Goal: Transaction & Acquisition: Purchase product/service

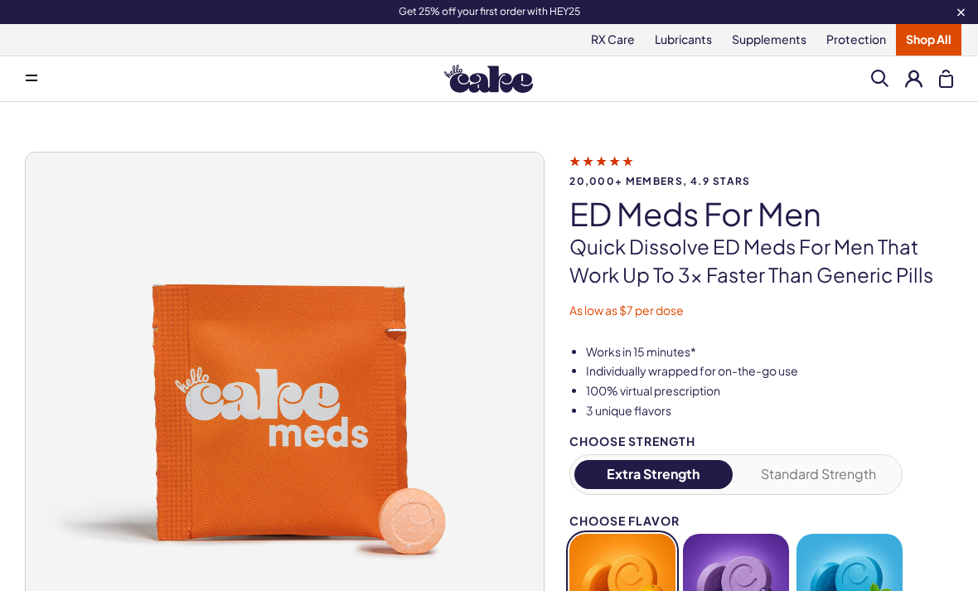
click at [930, 17] on div "Get 25% off your first order with HEY25" at bounding box center [489, 11] width 978 height 13
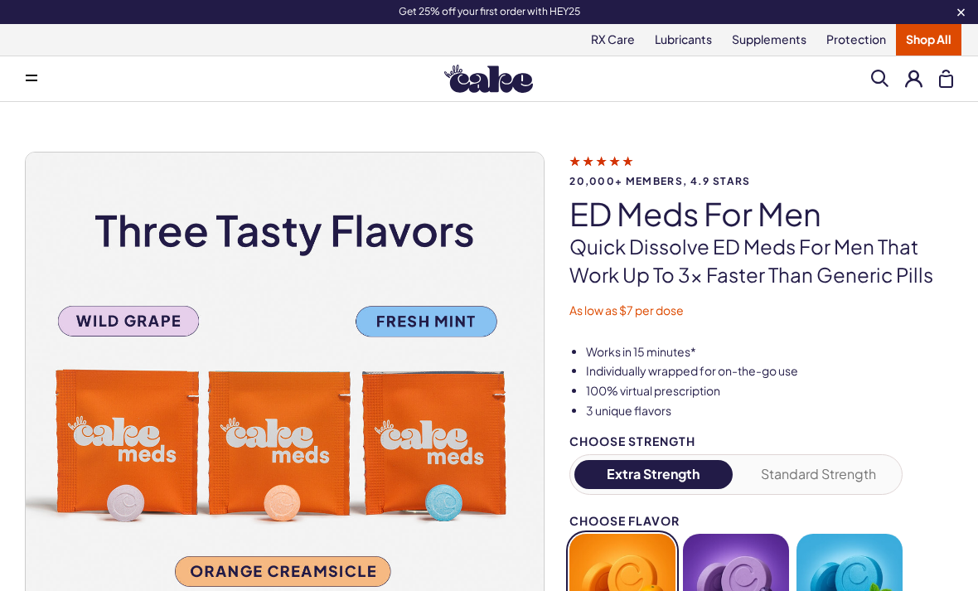
click at [928, 38] on link "Shop All" at bounding box center [927, 39] width 65 height 31
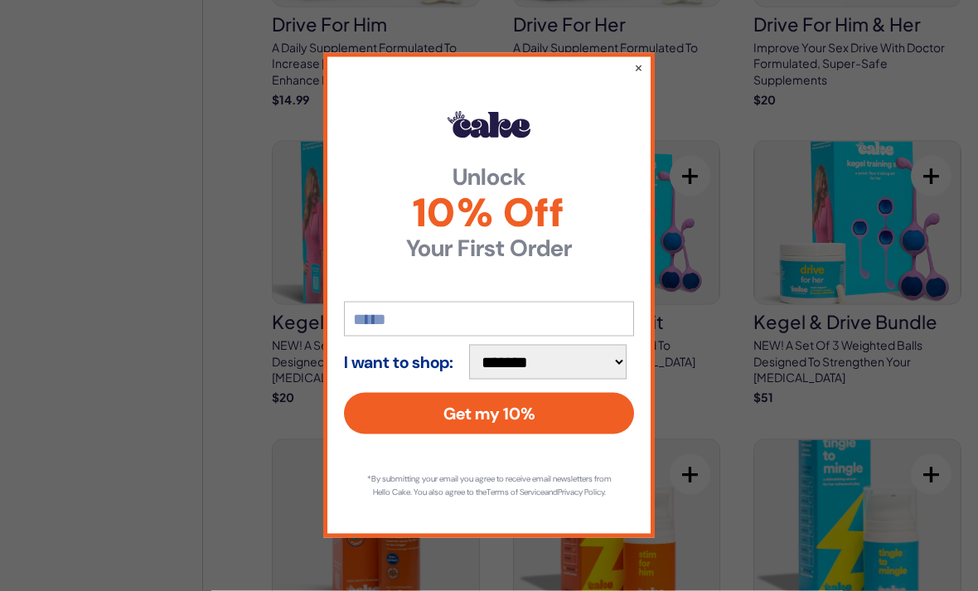
scroll to position [1830, 0]
click at [572, 336] on input "email" at bounding box center [489, 319] width 290 height 35
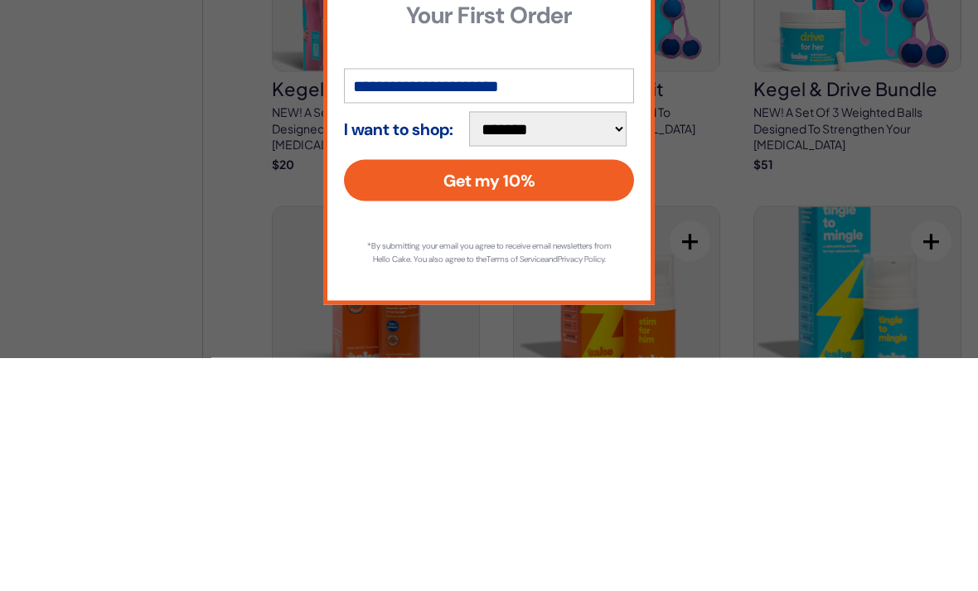
type input "**********"
click at [560, 393] on button "Get my 10%" at bounding box center [489, 413] width 290 height 41
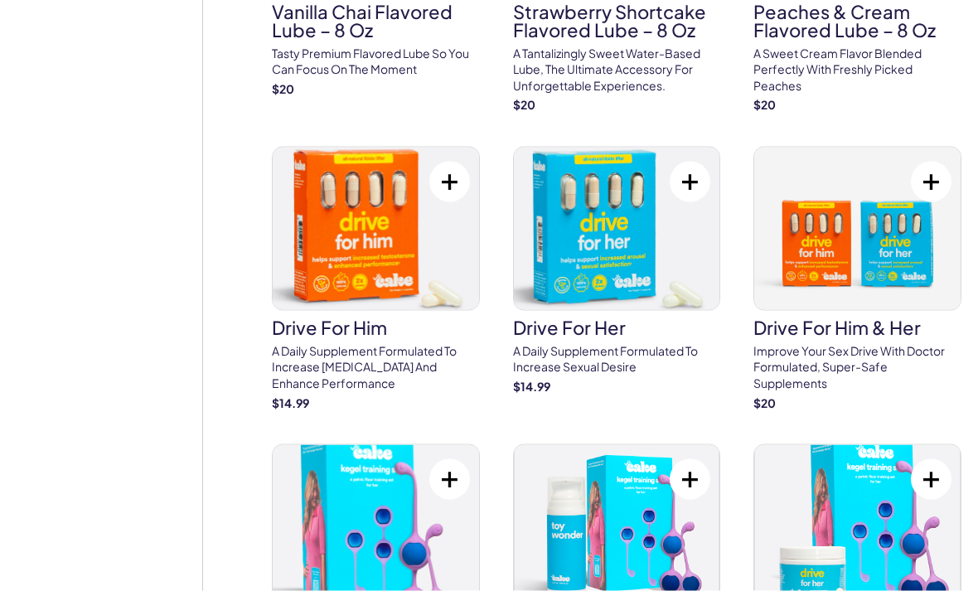
scroll to position [1477, 0]
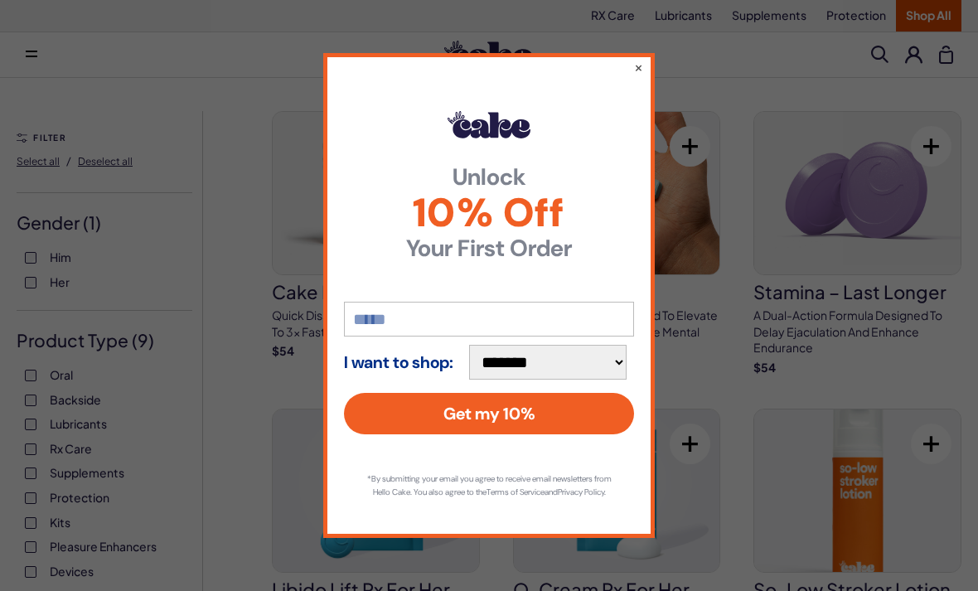
click at [567, 311] on input "email" at bounding box center [489, 319] width 290 height 35
click at [383, 308] on input "email" at bounding box center [489, 319] width 290 height 35
click at [469, 315] on input "email" at bounding box center [489, 319] width 290 height 35
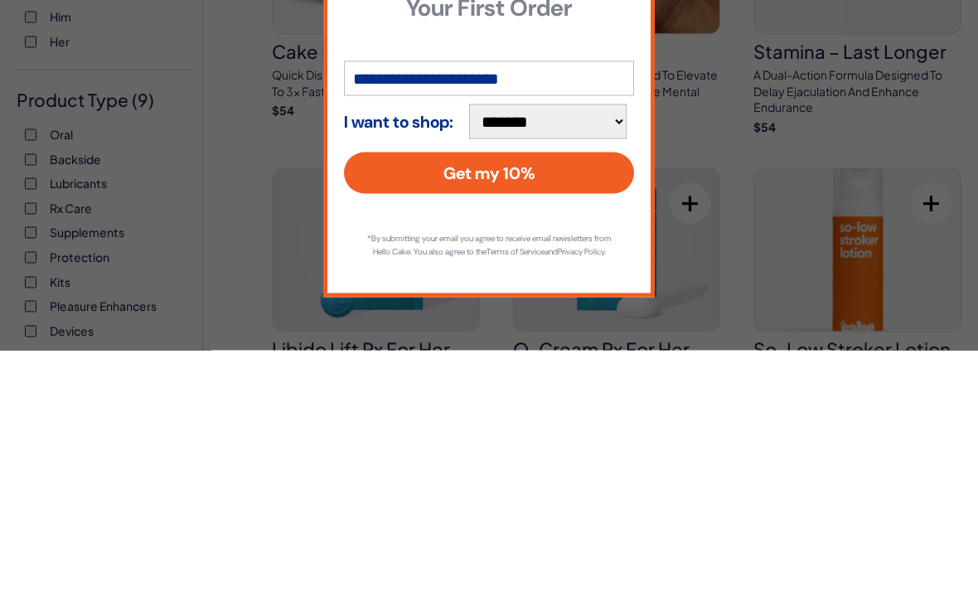
click at [425, 302] on input "**********" at bounding box center [489, 319] width 290 height 35
click at [582, 393] on button "Get my 10%" at bounding box center [489, 413] width 290 height 41
click at [566, 393] on button "Get my 10%" at bounding box center [489, 413] width 290 height 41
click at [514, 302] on input "**********" at bounding box center [489, 319] width 290 height 35
click at [516, 302] on input "**********" at bounding box center [489, 319] width 290 height 35
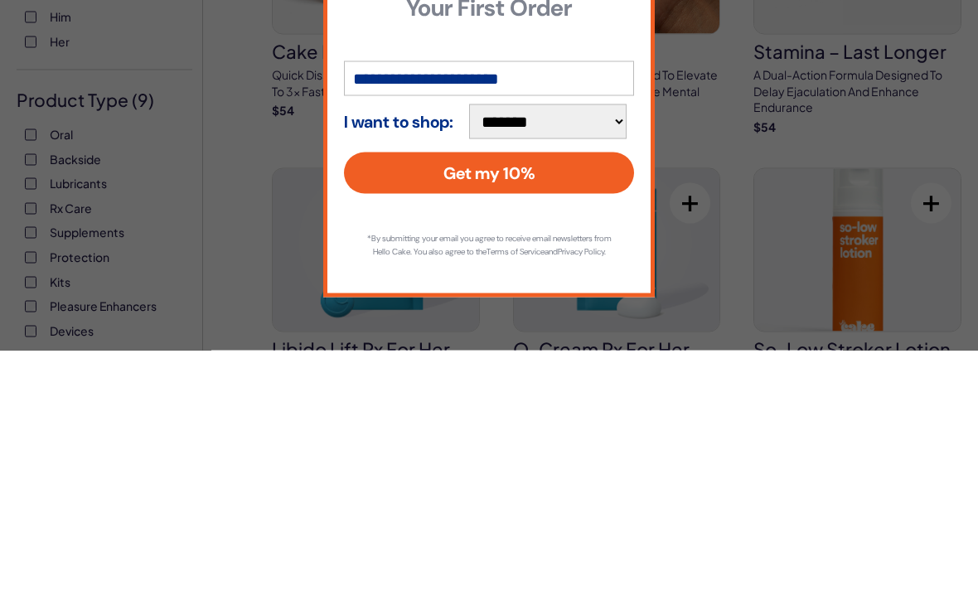
type input "**********"
click at [578, 393] on button "Get my 10%" at bounding box center [489, 413] width 290 height 41
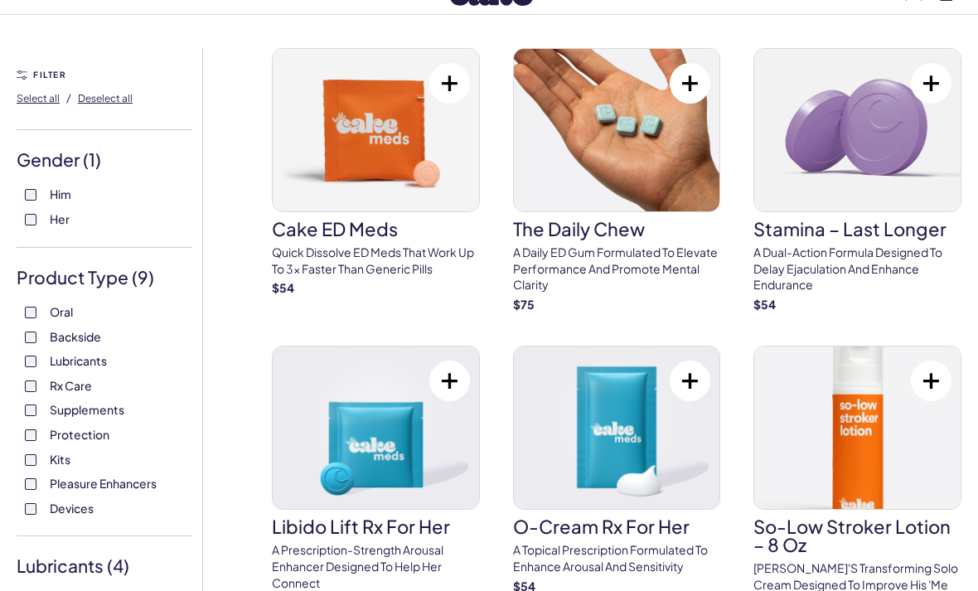
scroll to position [99, 0]
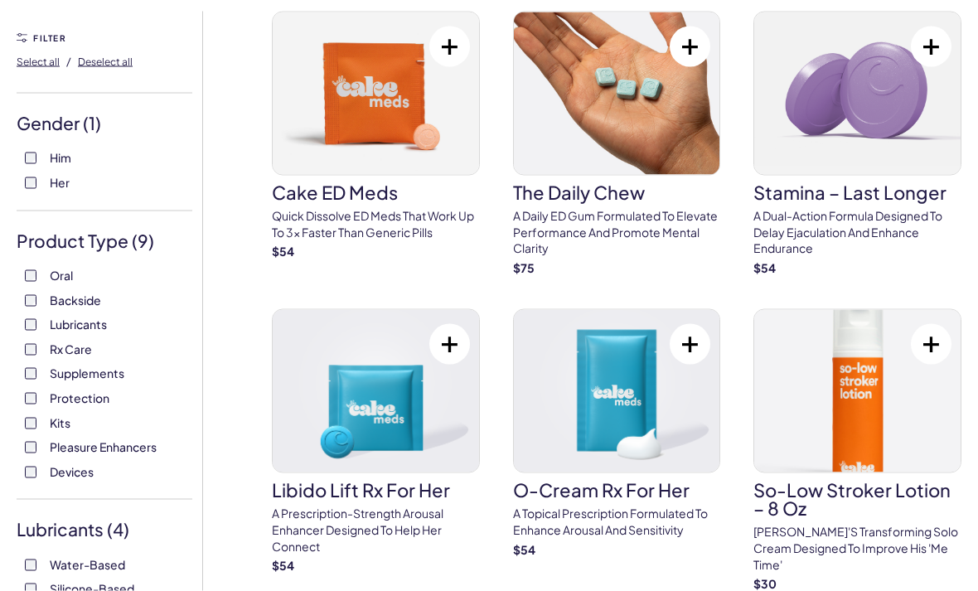
click at [102, 389] on span "Protection" at bounding box center [80, 398] width 60 height 22
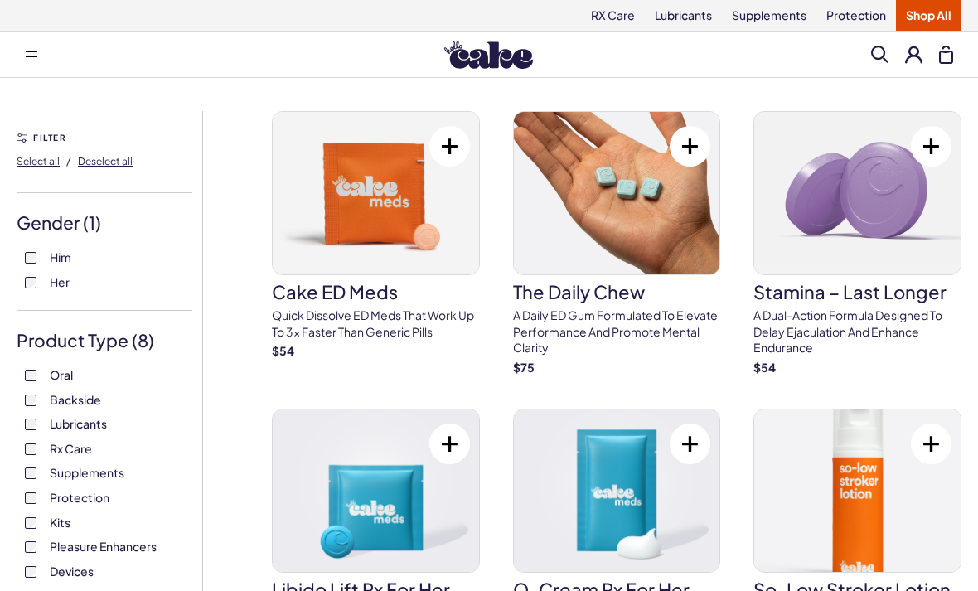
click at [881, 56] on span at bounding box center [879, 54] width 17 height 17
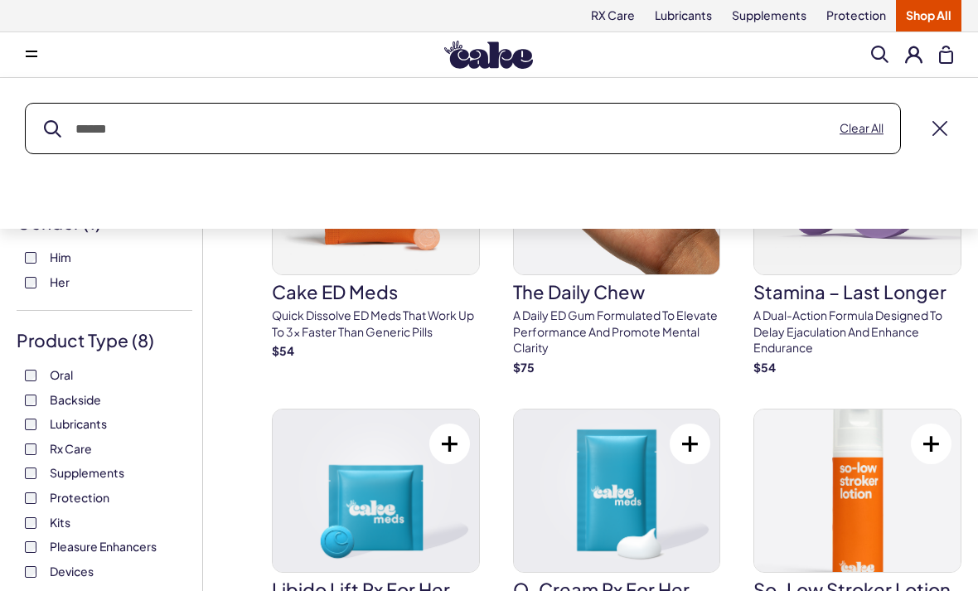
click at [564, 152] on input "text" at bounding box center [463, 129] width 874 height 50
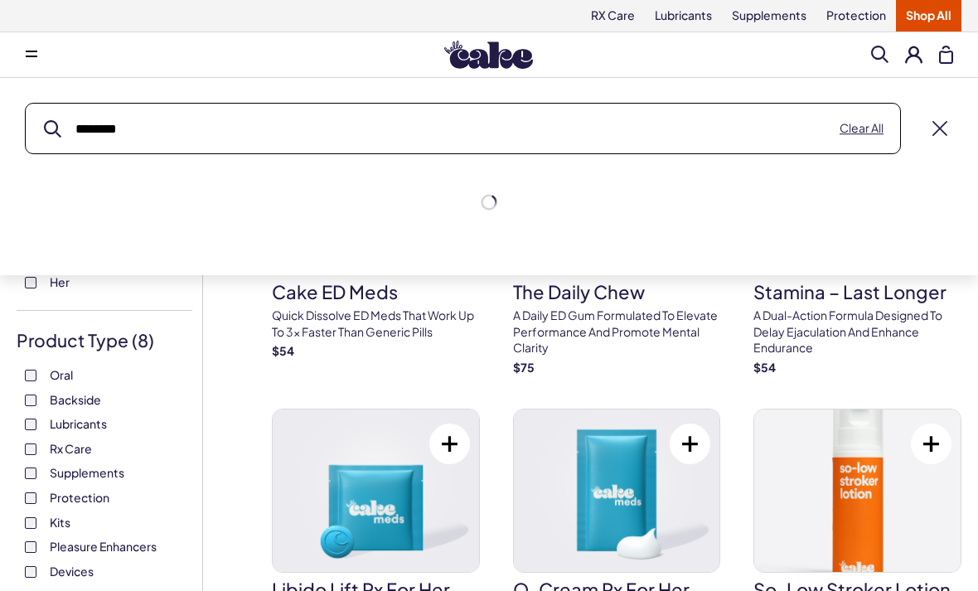
type input "********"
click at [52, 128] on button "submit" at bounding box center [52, 128] width 17 height 17
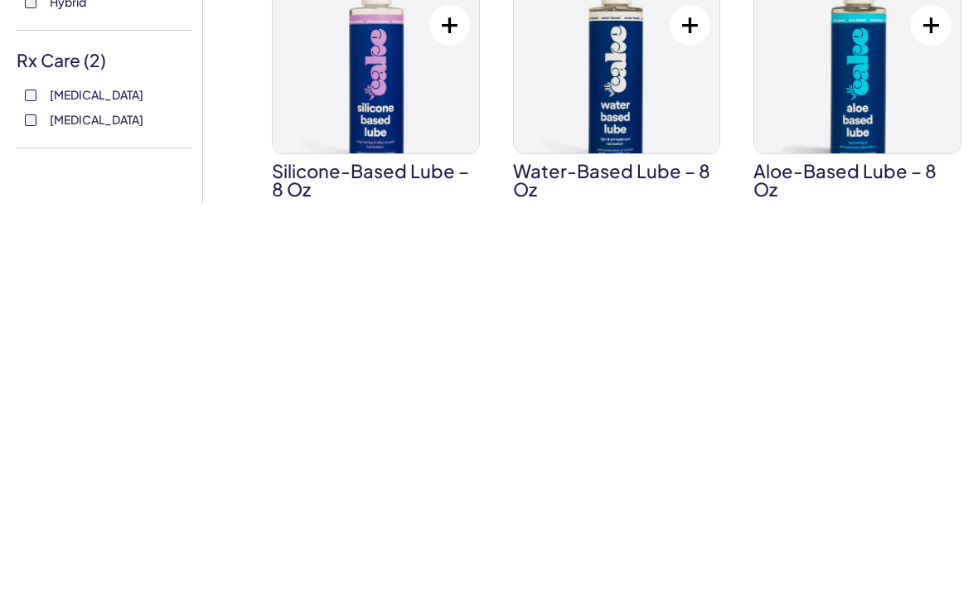
scroll to position [362, 0]
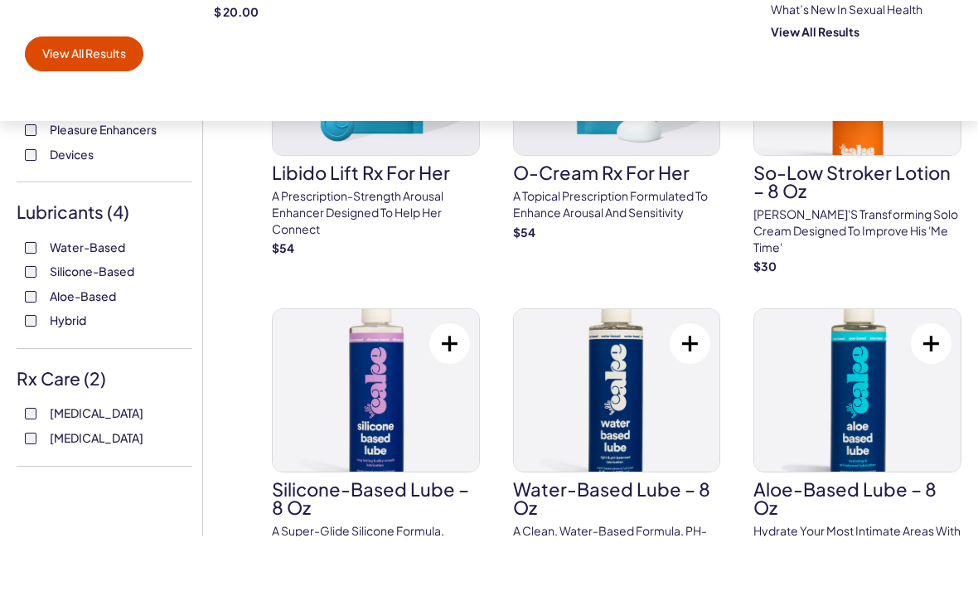
click at [84, 91] on link "View All Results" at bounding box center [84, 108] width 118 height 35
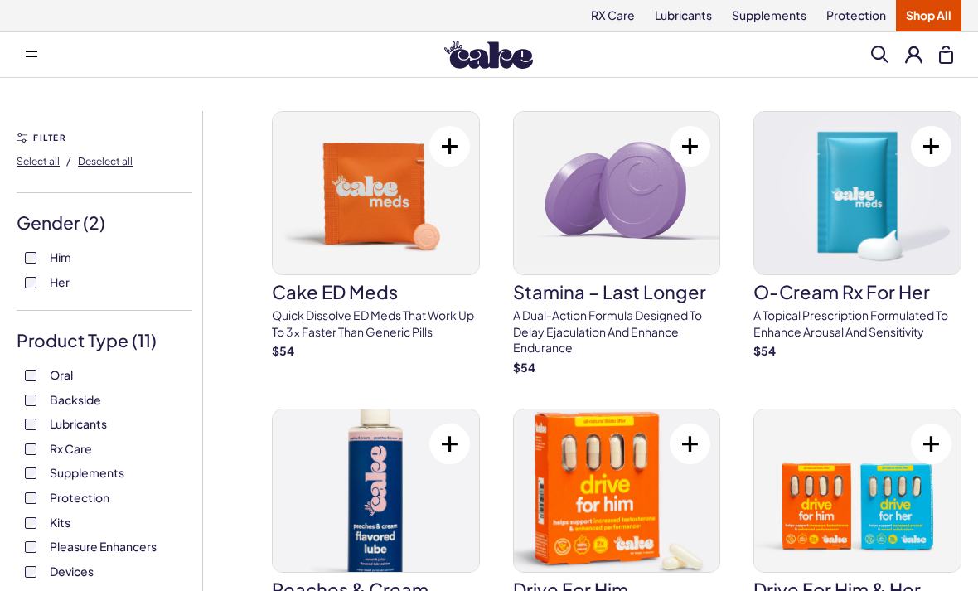
click at [943, 14] on link "Shop All" at bounding box center [927, 15] width 65 height 31
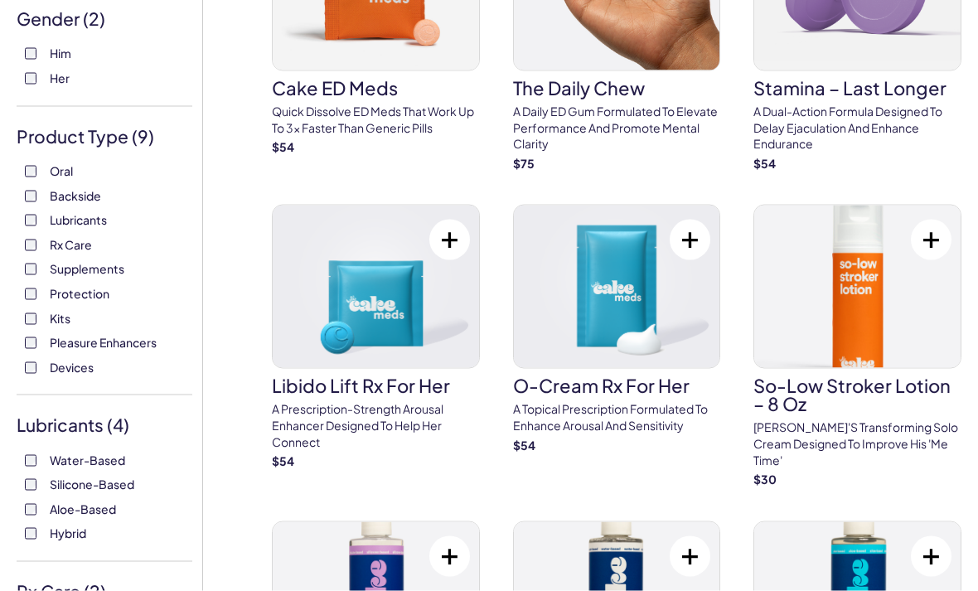
scroll to position [242, 0]
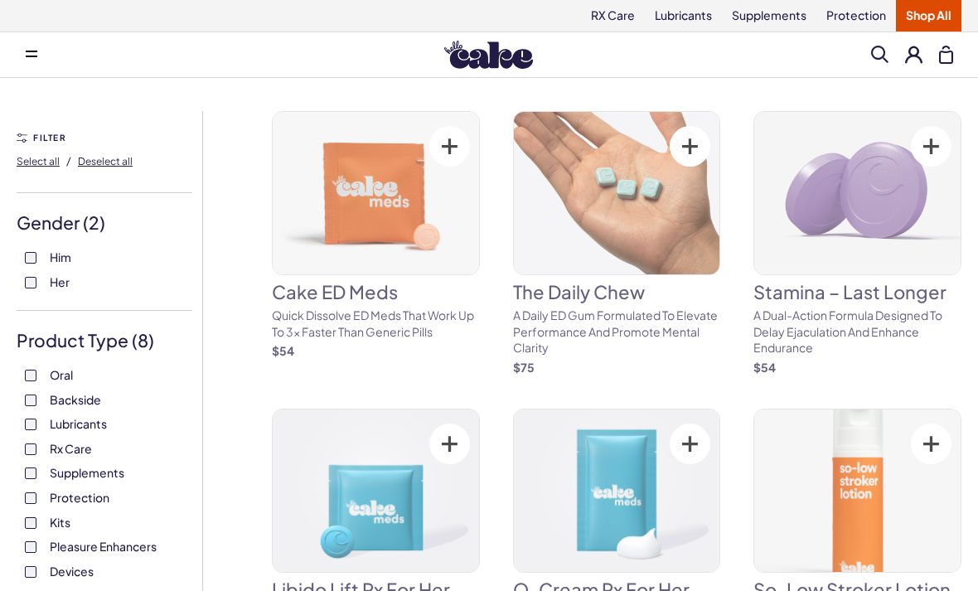
click at [33, 323] on form "FILTER Select all / Deselect all Gender ( 2 ) Him Her Product Type ( 8 ) Oral B…" at bounding box center [110, 505] width 186 height 755
click at [92, 168] on button "Deselect all" at bounding box center [105, 160] width 55 height 27
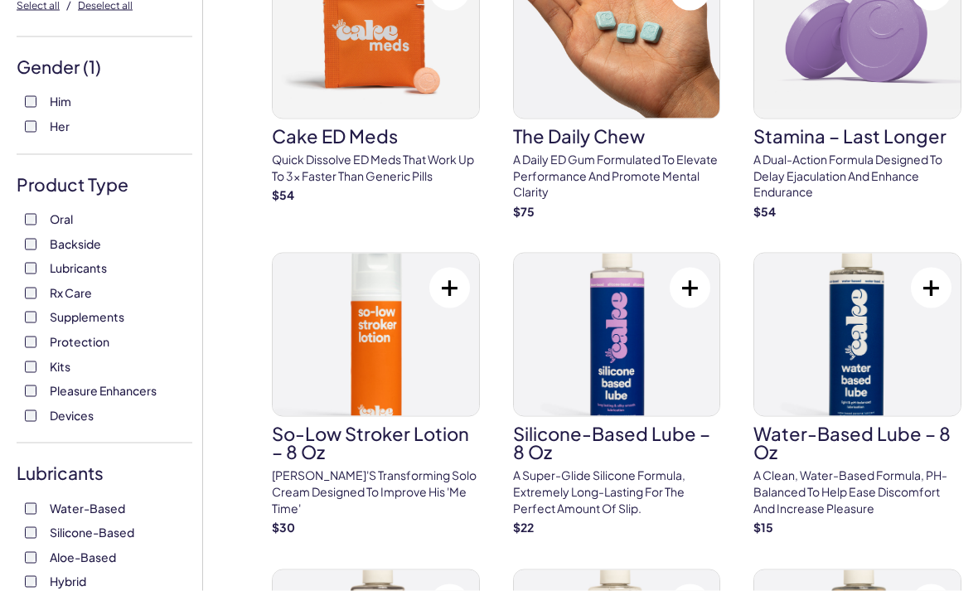
scroll to position [157, 0]
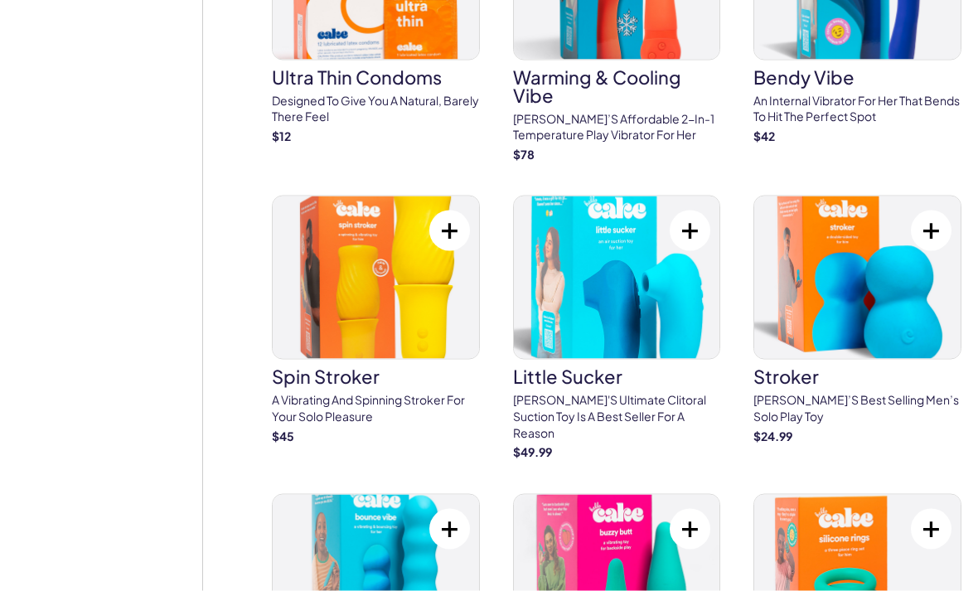
scroll to position [3440, 0]
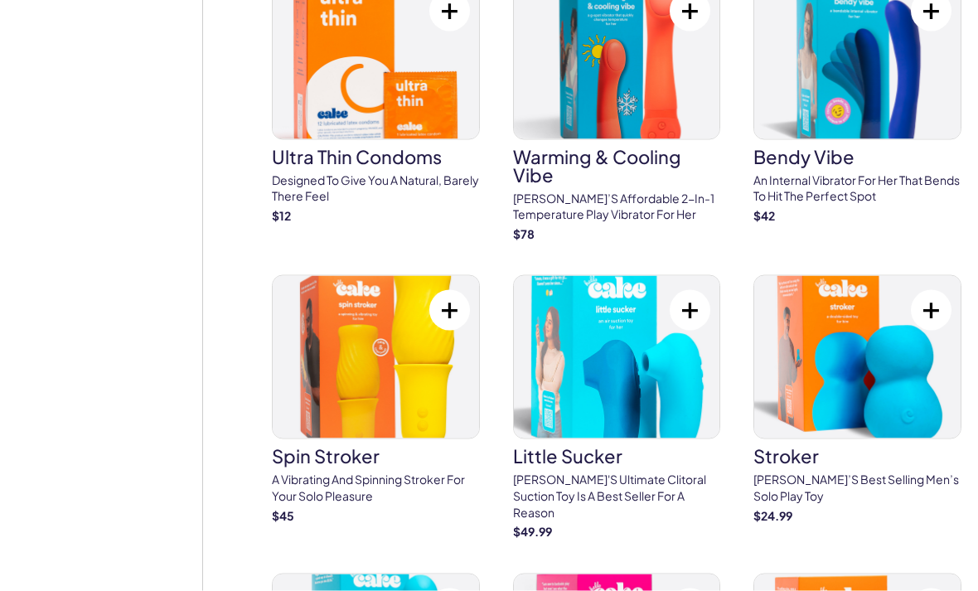
click at [870, 276] on img at bounding box center [857, 357] width 206 height 162
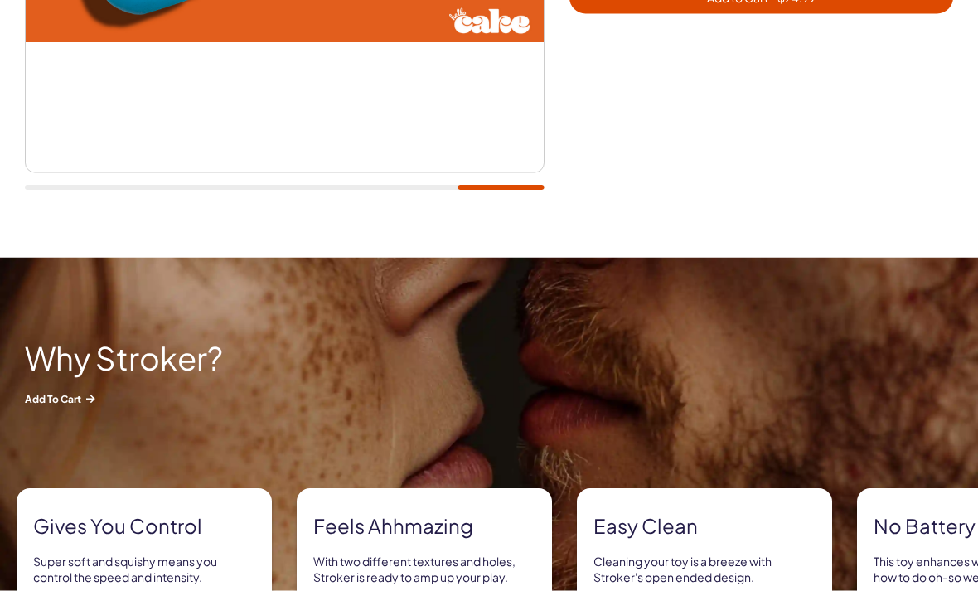
scroll to position [141, 0]
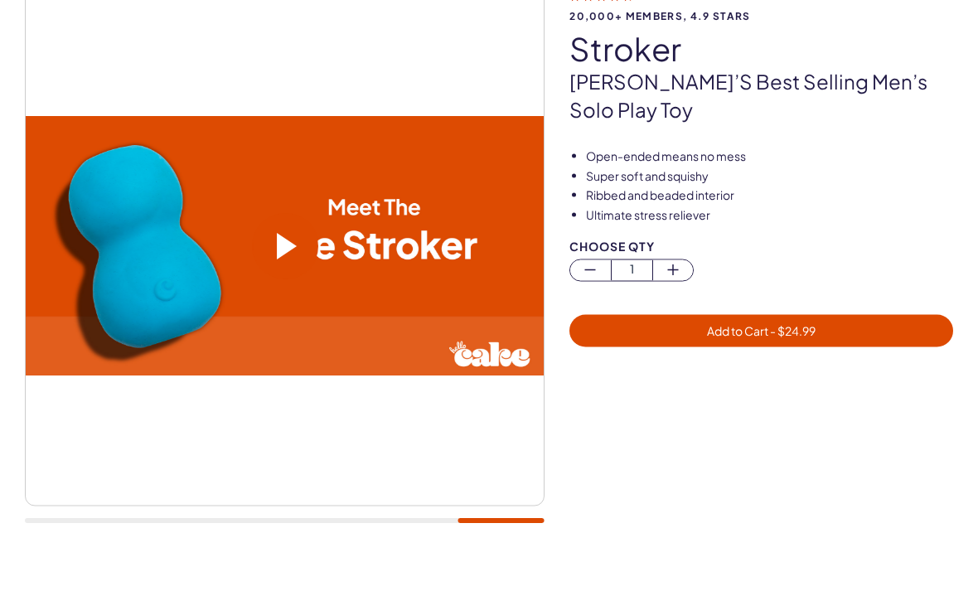
click at [887, 321] on span "Add to Cart - $ 24.99" at bounding box center [761, 330] width 364 height 19
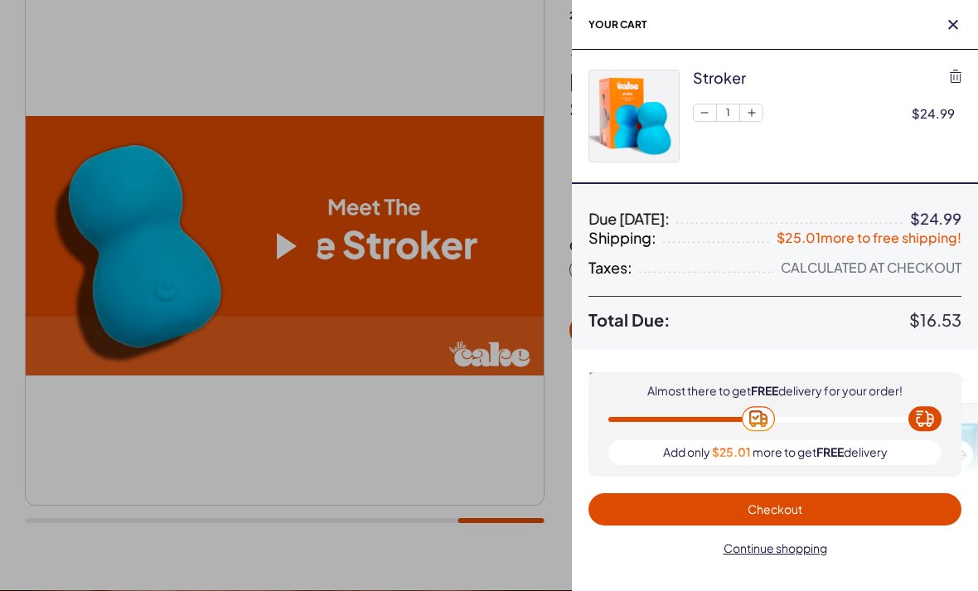
scroll to position [0, 0]
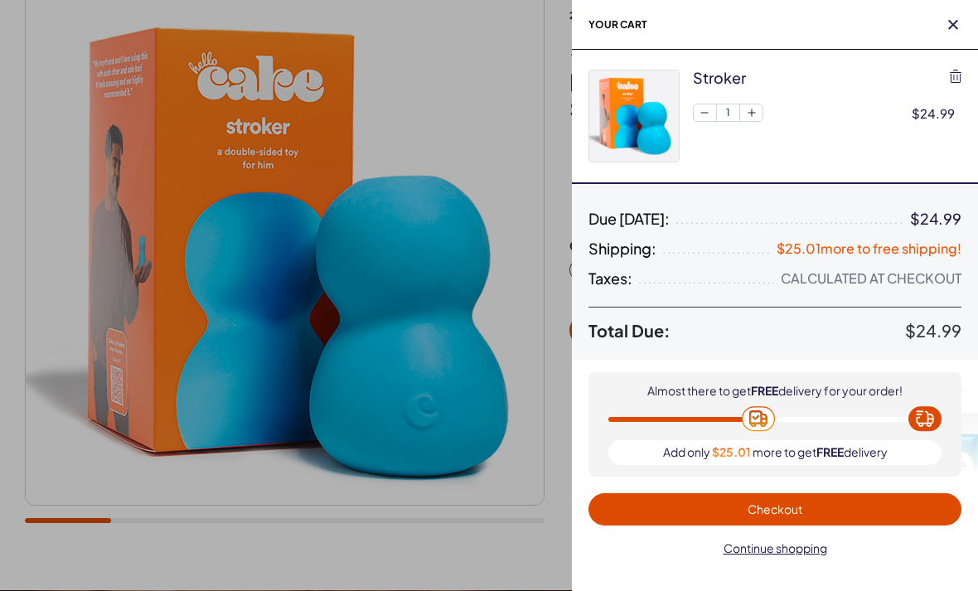
click at [895, 495] on button "Checkout" at bounding box center [774, 509] width 373 height 32
